Goal: Transaction & Acquisition: Subscribe to service/newsletter

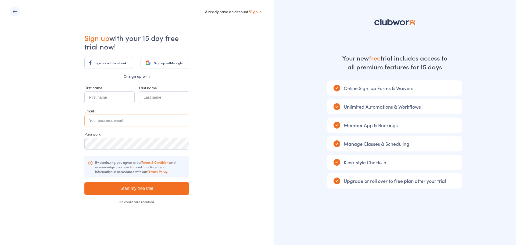
type input "kritchie46"
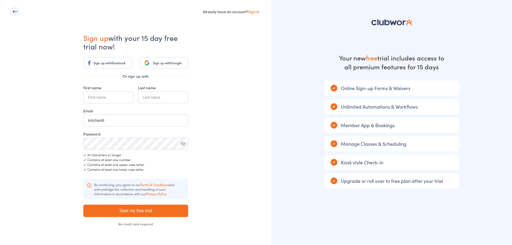
click at [107, 92] on input "text" at bounding box center [108, 97] width 50 height 12
type input "[PERSON_NAME]"
click at [117, 120] on input "kritchie46" at bounding box center [135, 121] width 105 height 12
click at [137, 115] on input "kritchie46" at bounding box center [135, 121] width 105 height 12
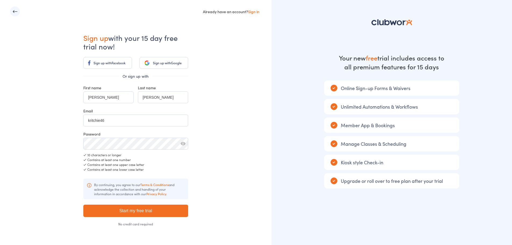
drag, startPoint x: 196, startPoint y: 143, endPoint x: 189, endPoint y: 145, distance: 7.8
click at [193, 143] on div "Already have an account? Sign in Sign up with your 15 day free trial now! Sign …" at bounding box center [136, 129] width 272 height 259
click at [184, 145] on button "button" at bounding box center [183, 143] width 5 height 5
click at [148, 211] on input "Start my free trial" at bounding box center [135, 211] width 105 height 12
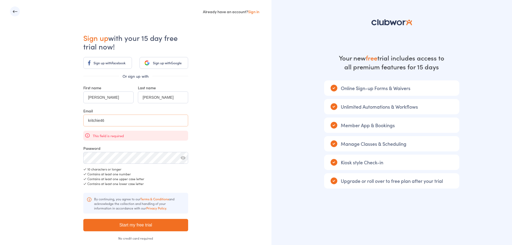
drag, startPoint x: 115, startPoint y: 121, endPoint x: 95, endPoint y: 116, distance: 21.0
click at [94, 122] on input "kritchie46" at bounding box center [135, 121] width 105 height 12
type input "k"
drag, startPoint x: 53, startPoint y: 116, endPoint x: 56, endPoint y: 115, distance: 2.8
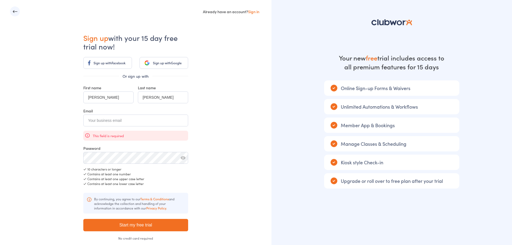
click at [53, 116] on div "Already have an account? Sign in Sign up with your 15 day free trial now! Sign …" at bounding box center [136, 136] width 272 height 273
click at [10, 10] on button "button" at bounding box center [15, 11] width 10 height 10
click at [19, 11] on button "button" at bounding box center [15, 11] width 10 height 10
drag, startPoint x: 240, startPoint y: 1, endPoint x: 255, endPoint y: 9, distance: 17.5
click at [244, 3] on div "Already have an account? Sign in Sign up with your 15 day free trial now! Sign …" at bounding box center [136, 136] width 272 height 273
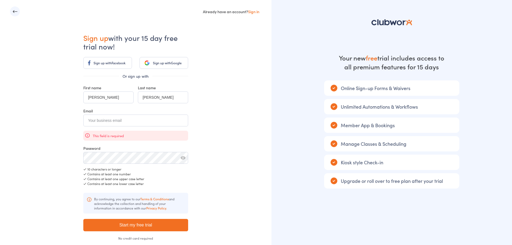
click at [258, 12] on link "Sign in" at bounding box center [253, 11] width 11 height 5
